Goal: Download file/media

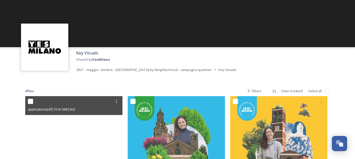
scroll to position [65, 0]
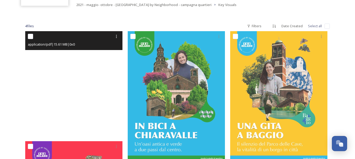
click at [29, 37] on input "checkbox" at bounding box center [30, 36] width 5 height 5
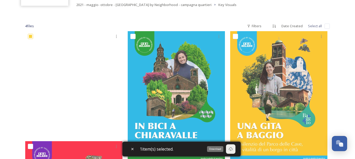
click at [229, 148] on div "Download" at bounding box center [230, 149] width 9 height 9
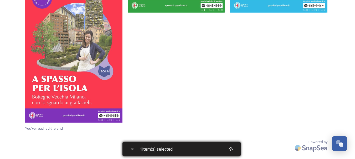
scroll to position [196, 0]
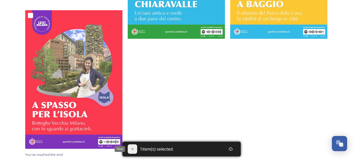
click at [129, 147] on div "Close" at bounding box center [132, 149] width 9 height 9
checkbox input "false"
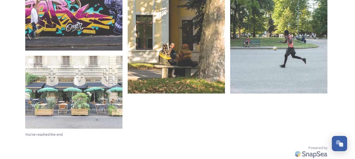
scroll to position [452, 0]
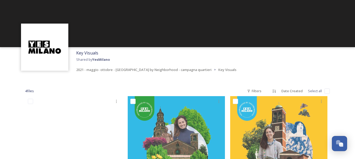
scroll to position [26, 0]
